Goal: Use online tool/utility: Utilize a website feature to perform a specific function

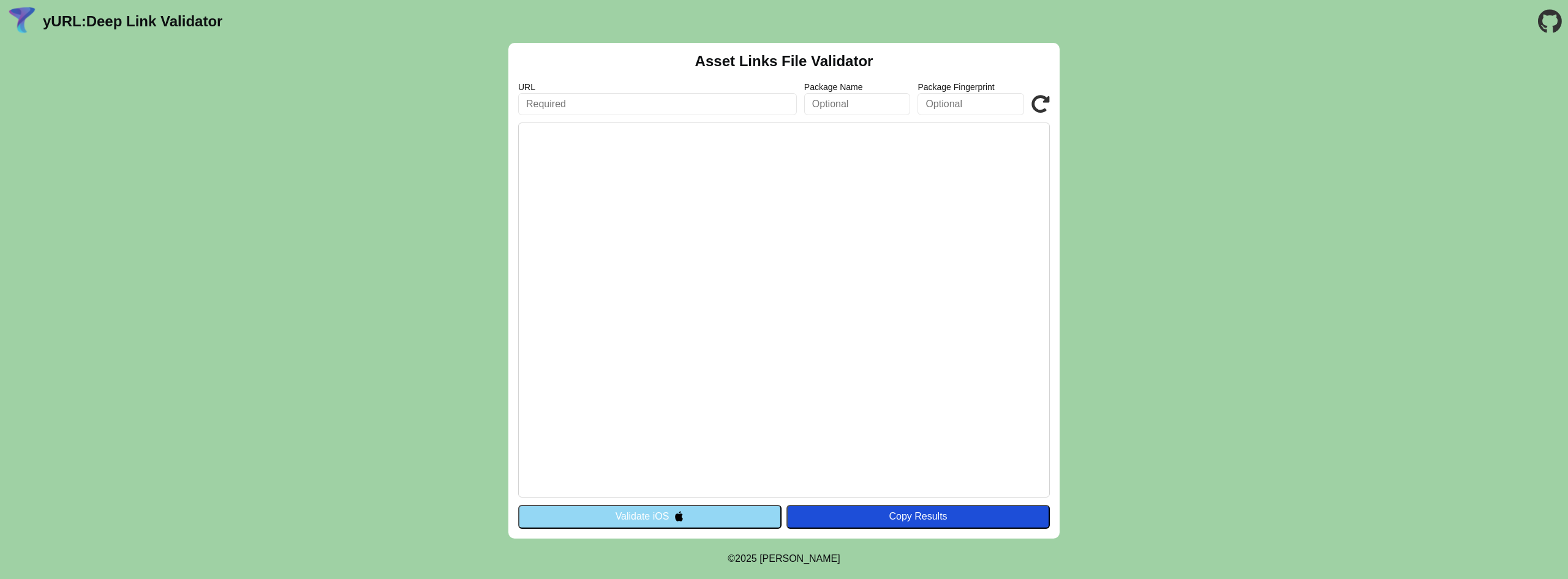
click at [620, 101] on input "text" at bounding box center [658, 104] width 279 height 22
paste input "com.uga.idexve"
type input "com.uga.idexve"
paste input "[URL][DOMAIN_NAME]"
type input "[URL][DOMAIN_NAME]"
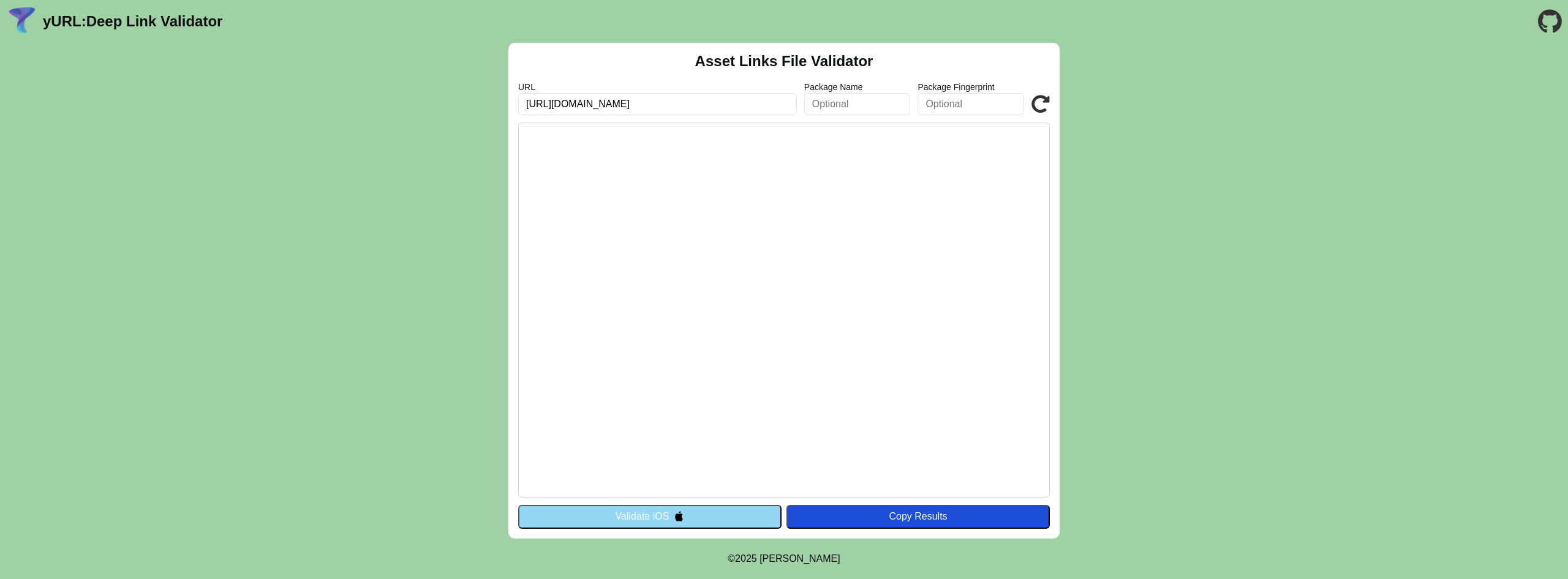
click at [1039, 104] on icon at bounding box center [1040, 104] width 18 height 18
